Goal: Task Accomplishment & Management: Use online tool/utility

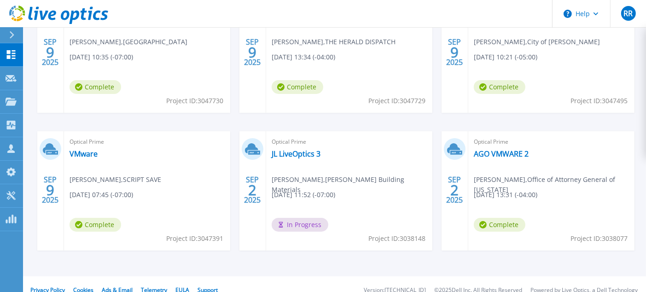
scroll to position [218, 0]
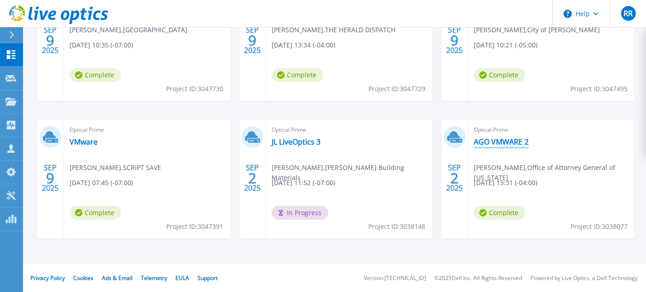
click at [517, 138] on link "AGO VMWARE 2" at bounding box center [501, 141] width 55 height 9
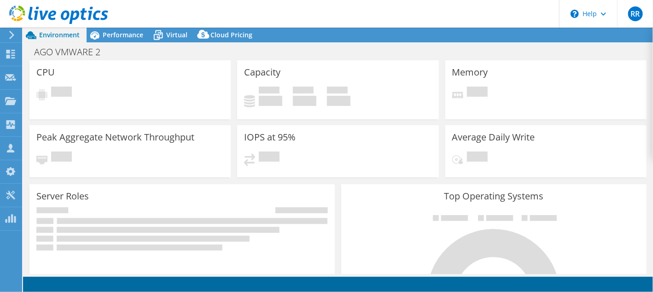
select select "USD"
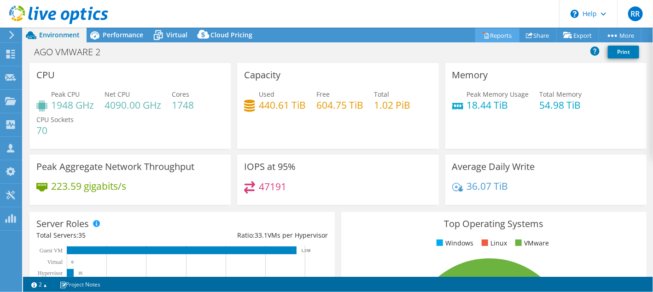
click at [497, 33] on link "Reports" at bounding box center [497, 35] width 44 height 14
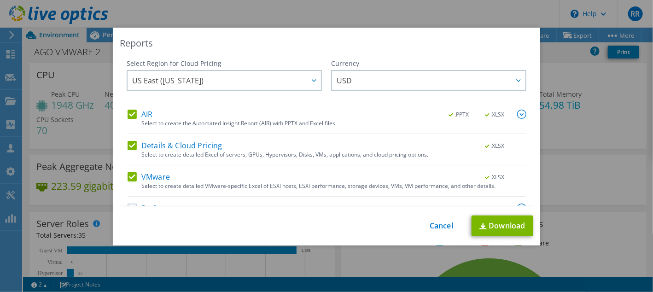
click at [129, 109] on div "Select Region for Cloud Pricing Asia Pacific (Hong Kong) Asia Pacific (Mumbai) …" at bounding box center [224, 84] width 195 height 51
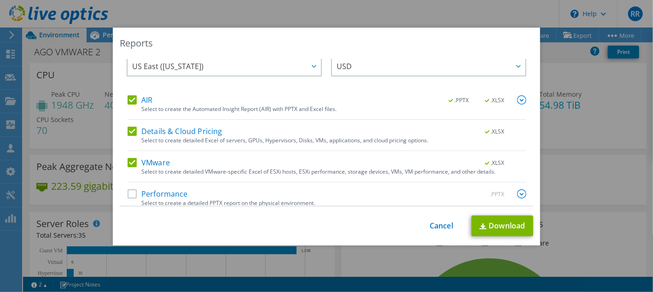
scroll to position [22, 0]
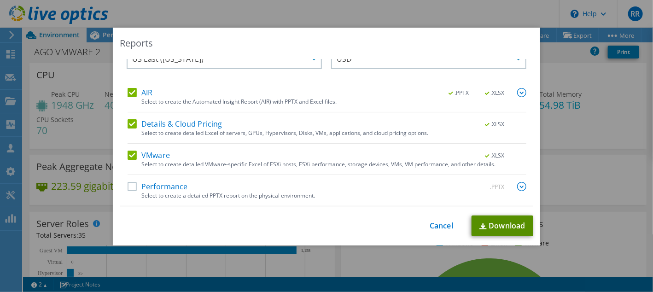
click at [497, 227] on link "Download" at bounding box center [502, 225] width 62 height 21
click at [191, 89] on div "AIR .PPTX .XLSX" at bounding box center [326, 93] width 399 height 11
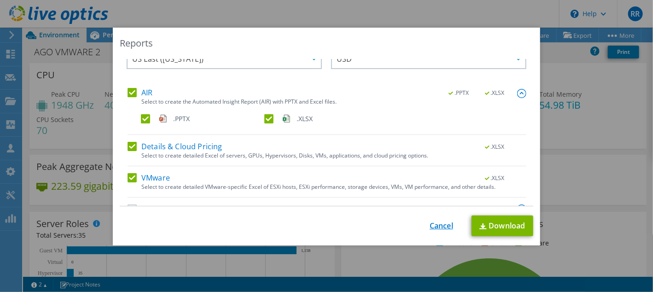
click at [436, 223] on link "Cancel" at bounding box center [440, 225] width 23 height 9
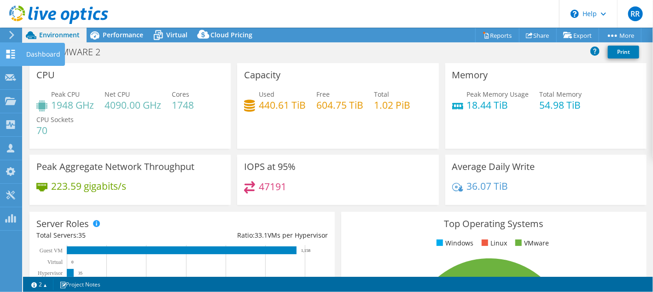
click at [46, 55] on div "Dashboard" at bounding box center [43, 54] width 43 height 23
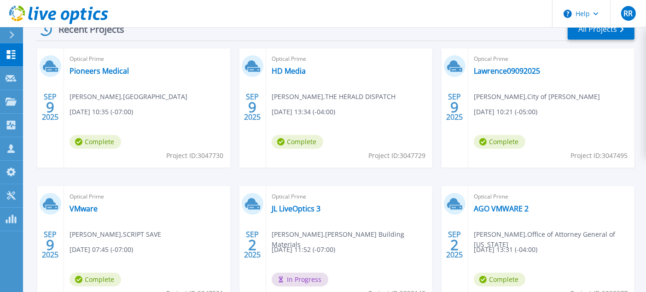
scroll to position [138, 0]
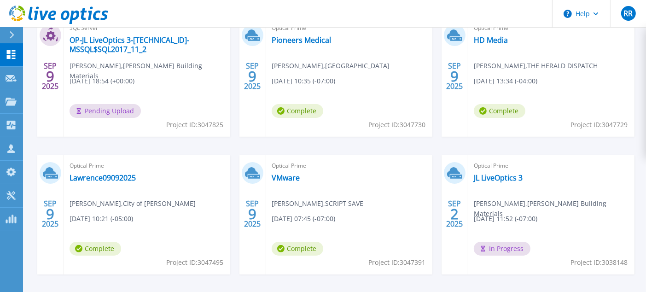
scroll to position [184, 0]
